Goal: Use online tool/utility: Use online tool/utility

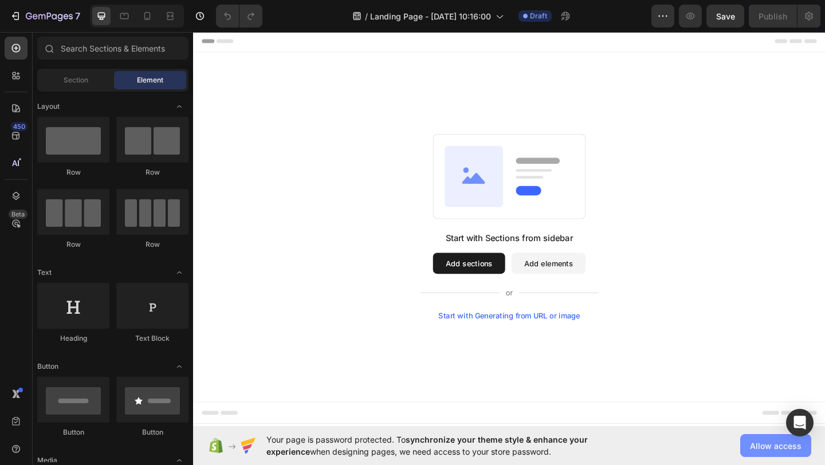
click at [751, 450] on span "Allow access" at bounding box center [776, 446] width 52 height 12
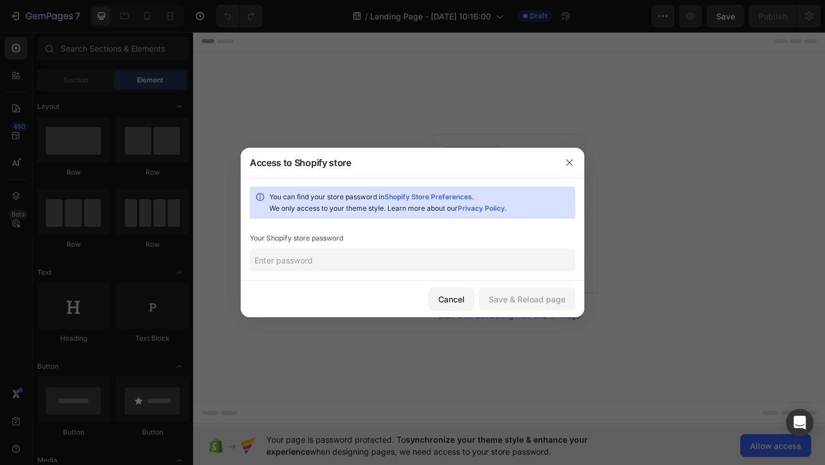
click at [383, 266] on input "text" at bounding box center [412, 260] width 325 height 23
paste input "raibed"
type input "raibed"
click at [553, 305] on div "Save & Reload page" at bounding box center [526, 299] width 77 height 12
